Goal: Task Accomplishment & Management: Manage account settings

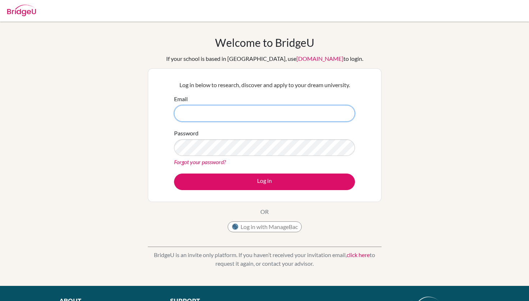
paste input "[EMAIL_ADDRESS][DOMAIN_NAME]"
type input "[EMAIL_ADDRESS][DOMAIN_NAME]"
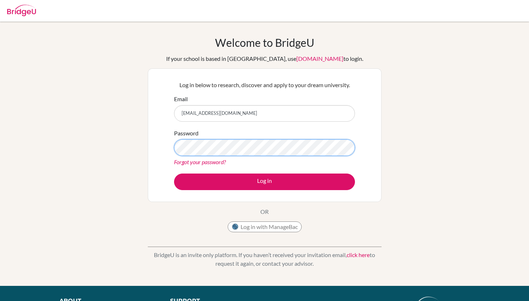
click at [174, 173] on button "Log in" at bounding box center [264, 181] width 181 height 17
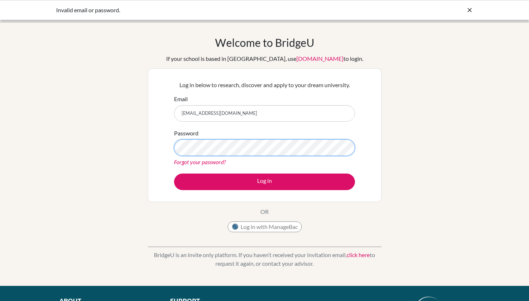
click at [174, 173] on button "Log in" at bounding box center [264, 181] width 181 height 17
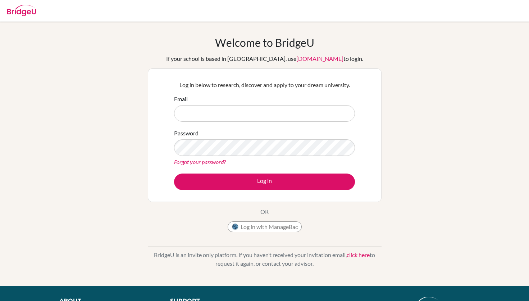
click at [203, 117] on input "Email" at bounding box center [264, 113] width 181 height 17
click at [197, 161] on link "Forgot your password?" at bounding box center [200, 161] width 52 height 7
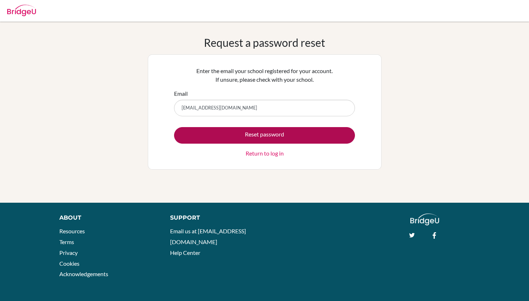
type input "[EMAIL_ADDRESS][DOMAIN_NAME]"
click at [211, 134] on button "Reset password" at bounding box center [264, 135] width 181 height 17
